Goal: Information Seeking & Learning: Learn about a topic

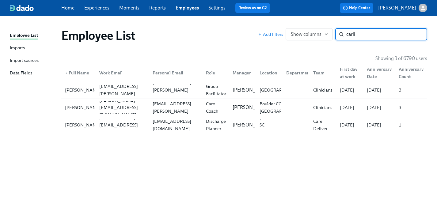
click at [188, 8] on link "Employees" at bounding box center [186, 8] width 23 height 6
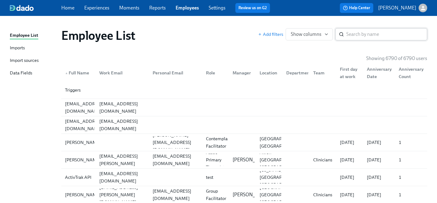
click at [345, 33] on div "​" at bounding box center [381, 34] width 92 height 12
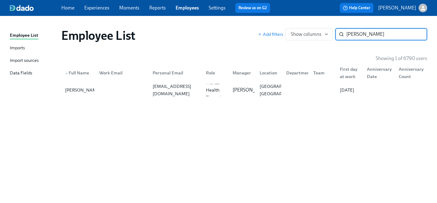
type input "[PERSON_NAME]"
click at [95, 9] on link "Experiences" at bounding box center [96, 8] width 25 height 6
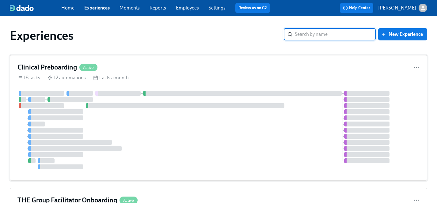
scroll to position [15, 0]
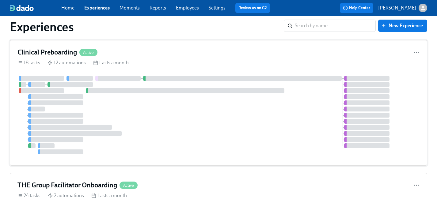
click at [161, 122] on div at bounding box center [218, 115] width 402 height 78
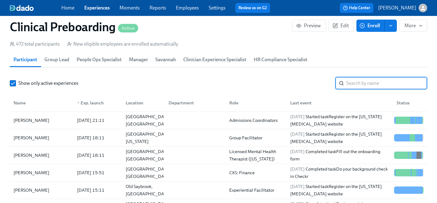
click at [354, 83] on input "search" at bounding box center [386, 83] width 81 height 12
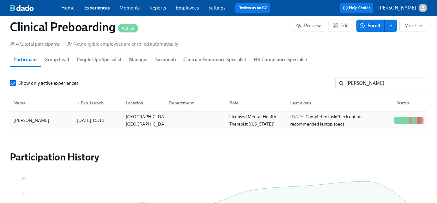
click at [31, 123] on div "[PERSON_NAME]" at bounding box center [31, 120] width 41 height 7
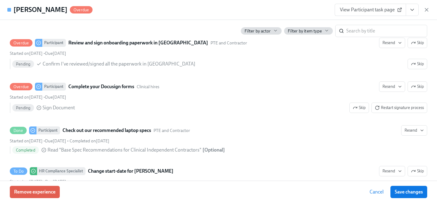
scroll to position [925, 0]
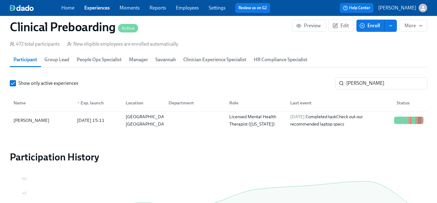
scroll to position [0, 7608]
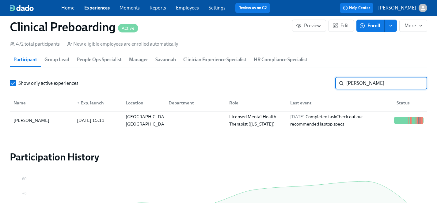
drag, startPoint x: 374, startPoint y: 81, endPoint x: 292, endPoint y: 81, distance: 81.7
click at [292, 81] on div "Show only active experiences [PERSON_NAME] ​" at bounding box center [218, 83] width 417 height 12
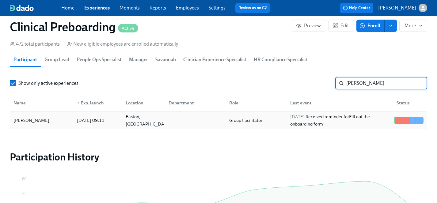
type input "[PERSON_NAME]"
click at [29, 119] on div "[PERSON_NAME]" at bounding box center [31, 120] width 41 height 7
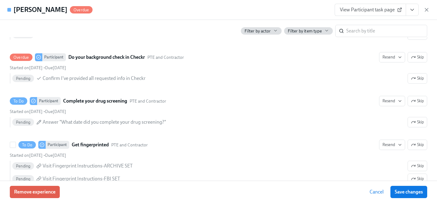
scroll to position [782, 0]
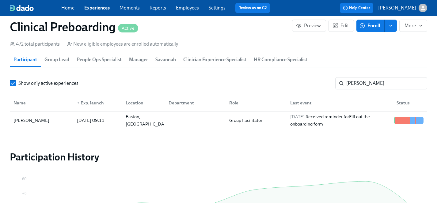
click at [190, 8] on link "Employees" at bounding box center [187, 8] width 23 height 6
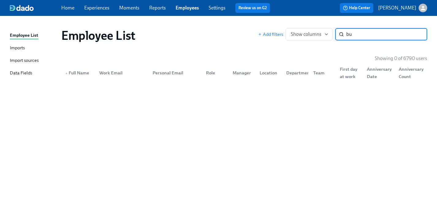
type input "b"
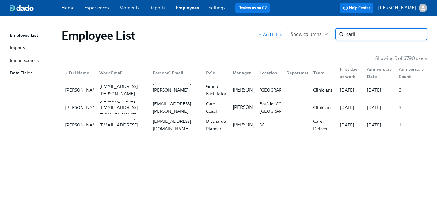
type input "carli"
click at [95, 9] on link "Experiences" at bounding box center [96, 8] width 25 height 6
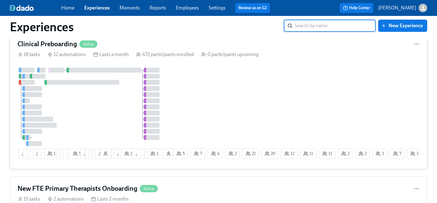
scroll to position [277, 0]
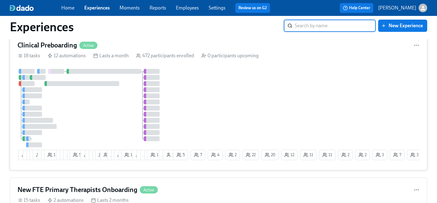
click at [210, 107] on div "16 21 3 1 13 10 4 8 11 7 4 6 5 53 10 6 8 9 18 2 9 2 14 2 16 12 6 6 3 11 8 1 5 7…" at bounding box center [218, 116] width 402 height 94
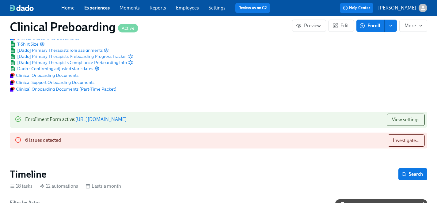
scroll to position [52, 0]
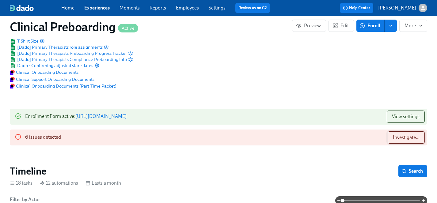
click at [410, 141] on button "Investigate..." at bounding box center [405, 137] width 37 height 12
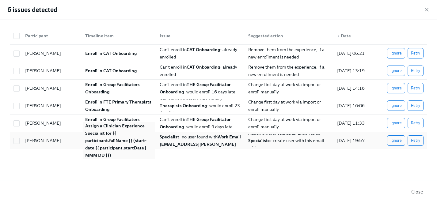
click at [114, 148] on strong "Assign a Clinician Experience Specialist for {{ participant.fullName }} (start-…" at bounding box center [116, 140] width 62 height 35
checkbox input "true"
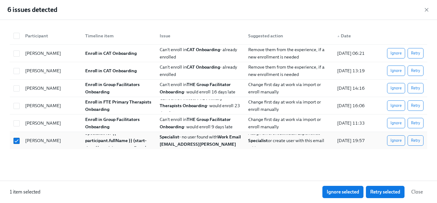
click at [385, 140] on div "Ignore Retry" at bounding box center [401, 140] width 44 height 10
click at [392, 140] on span "Ignore" at bounding box center [395, 140] width 11 height 6
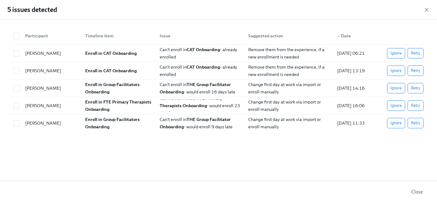
scroll to position [0, 7608]
click at [395, 104] on span "Ignore" at bounding box center [395, 106] width 11 height 6
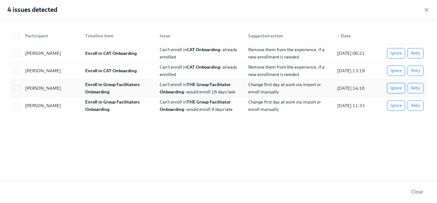
click at [396, 88] on span "Ignore" at bounding box center [395, 88] width 11 height 6
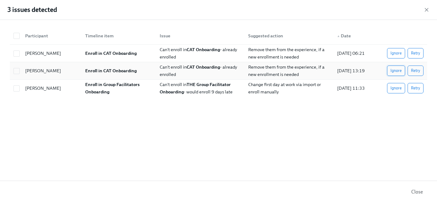
click at [397, 71] on span "Ignore" at bounding box center [395, 71] width 11 height 6
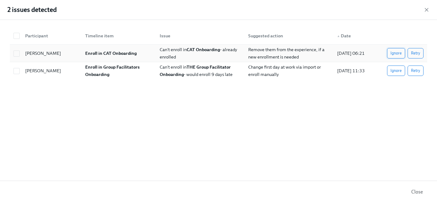
click at [399, 53] on span "Ignore" at bounding box center [395, 53] width 11 height 6
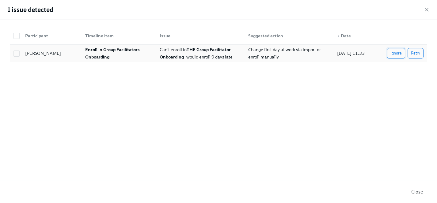
click at [396, 54] on span "Ignore" at bounding box center [395, 53] width 11 height 6
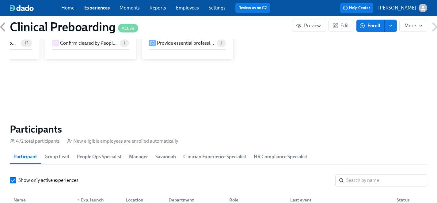
scroll to position [591, 0]
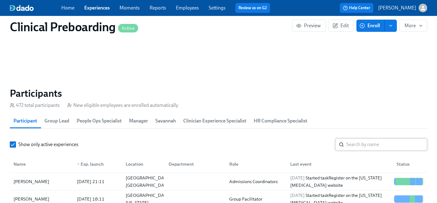
click at [358, 150] on input "search" at bounding box center [386, 144] width 81 height 12
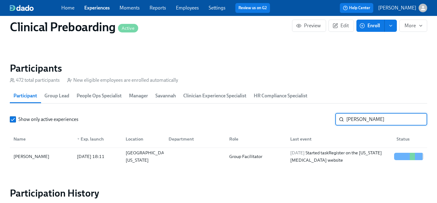
scroll to position [632, 0]
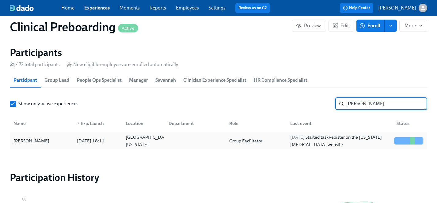
type input "[PERSON_NAME]"
click at [35, 140] on div "[PERSON_NAME]" at bounding box center [31, 140] width 41 height 7
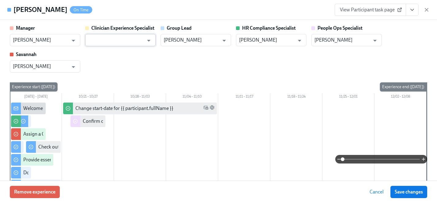
click at [106, 43] on input "text" at bounding box center [115, 40] width 55 height 12
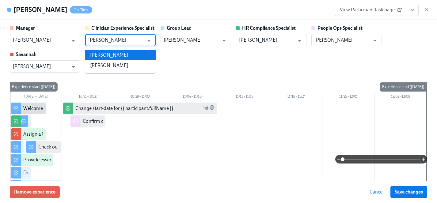
click at [114, 55] on li "[PERSON_NAME]" at bounding box center [120, 55] width 70 height 10
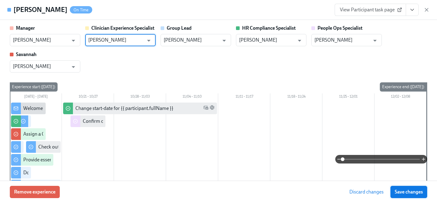
type input "[PERSON_NAME]"
click at [408, 194] on span "Save changes" at bounding box center [408, 192] width 28 height 6
type input "[PERSON_NAME]"
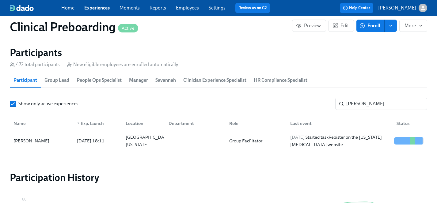
click at [96, 5] on link "Experiences" at bounding box center [96, 8] width 25 height 6
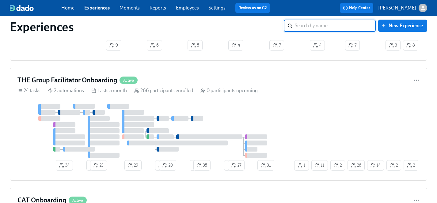
scroll to position [701, 0]
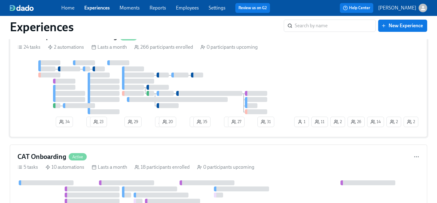
click at [271, 73] on div at bounding box center [154, 87] width 275 height 54
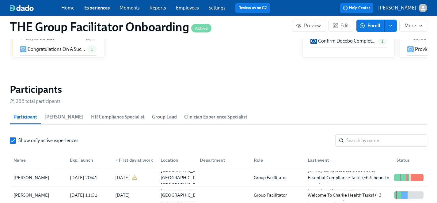
scroll to position [506, 0]
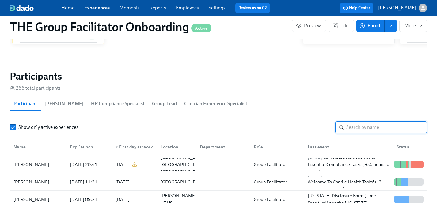
click at [386, 127] on input "search" at bounding box center [386, 127] width 81 height 12
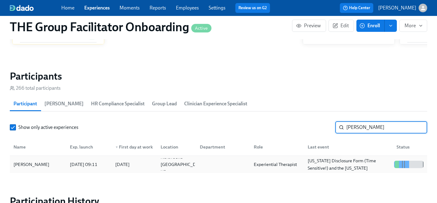
type input "[PERSON_NAME]"
click at [30, 166] on div "[PERSON_NAME]" at bounding box center [31, 164] width 41 height 7
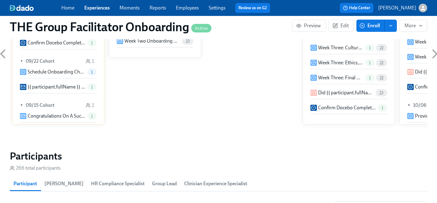
scroll to position [400, 0]
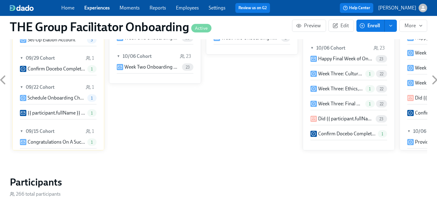
click at [97, 7] on link "Experiences" at bounding box center [96, 8] width 25 height 6
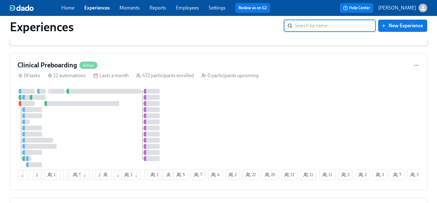
scroll to position [271, 0]
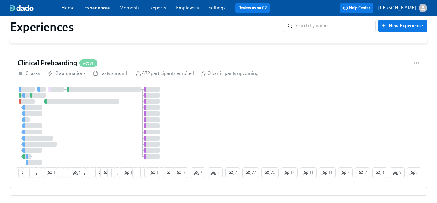
click at [204, 124] on div "16 21 3 1 13 10 4 8 11 7 4 6 5 53 10 6 8 9 18 2 9 2 14 2 16 12 6 6 3 11 8 1 5 7…" at bounding box center [218, 134] width 402 height 94
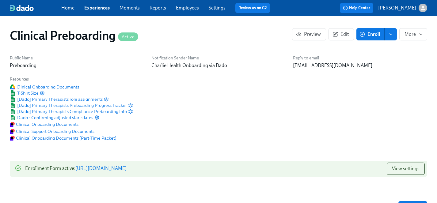
scroll to position [0, 7608]
